Goal: Find specific page/section: Find specific page/section

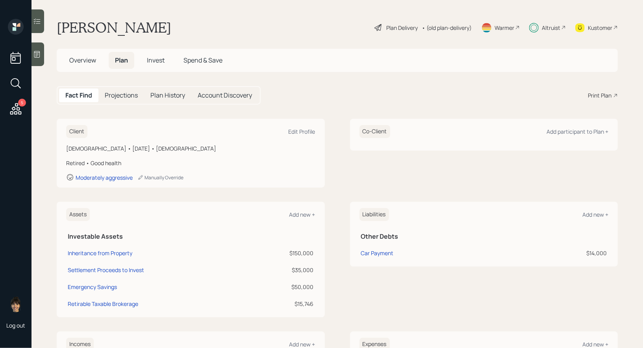
click at [502, 26] on div "Warmer" at bounding box center [505, 28] width 20 height 8
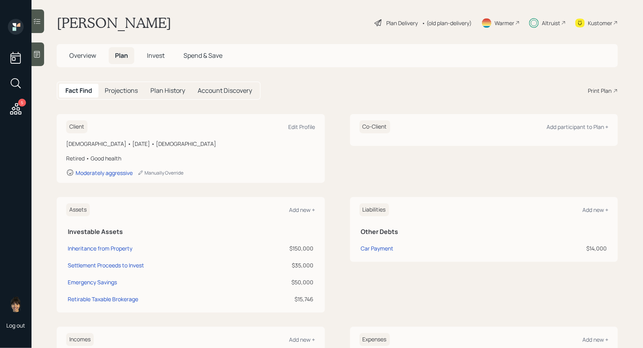
click at [605, 21] on div "Kustomer" at bounding box center [600, 23] width 24 height 8
